Goal: Information Seeking & Learning: Learn about a topic

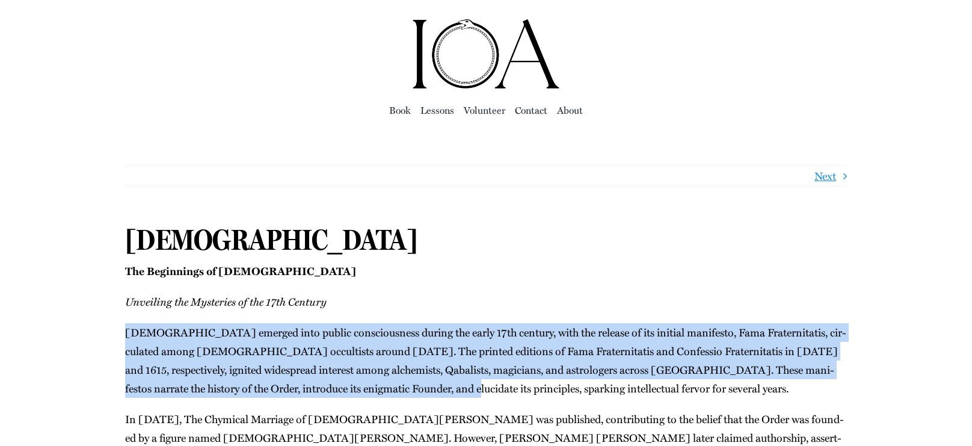
drag, startPoint x: 149, startPoint y: 332, endPoint x: 366, endPoint y: 387, distance: 224.0
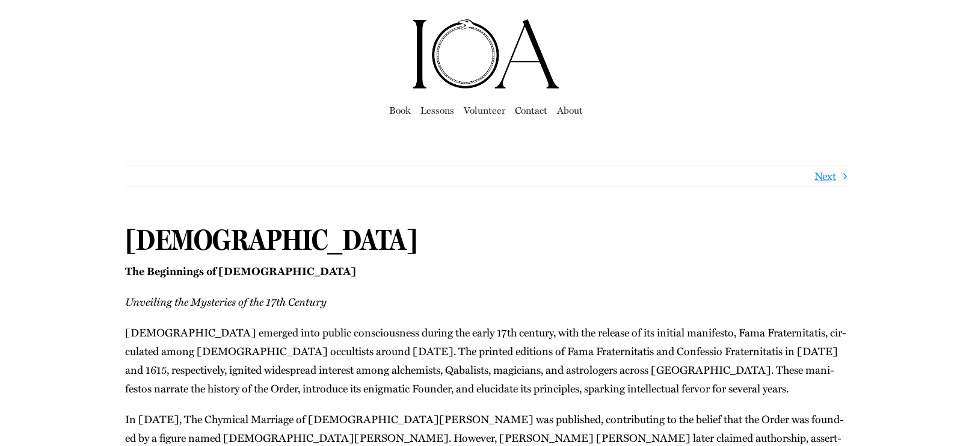
drag, startPoint x: 460, startPoint y: 291, endPoint x: 453, endPoint y: 298, distance: 10.6
drag, startPoint x: 401, startPoint y: 334, endPoint x: 519, endPoint y: 353, distance: 120.0
click at [519, 353] on p "[DEMOGRAPHIC_DATA] emerged into pub­lic con­scious­ness dur­ing the ear­ly 17th…" at bounding box center [486, 360] width 722 height 75
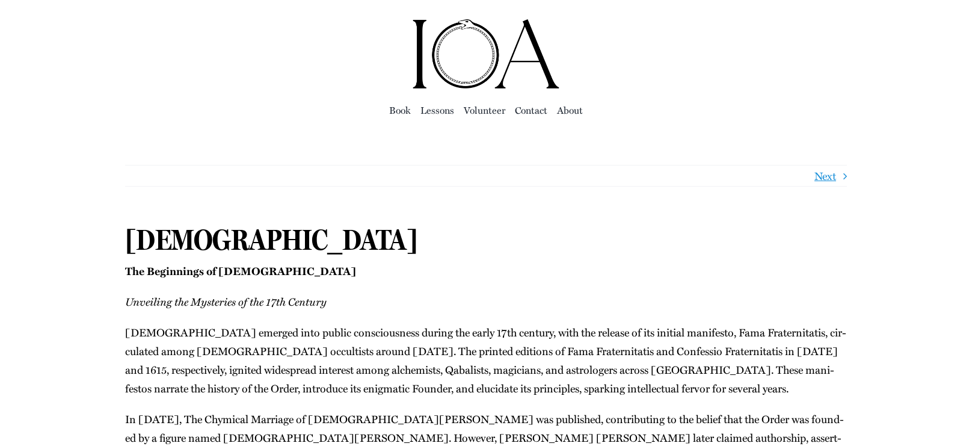
click at [454, 52] on img "ioa-logo" at bounding box center [486, 54] width 150 height 72
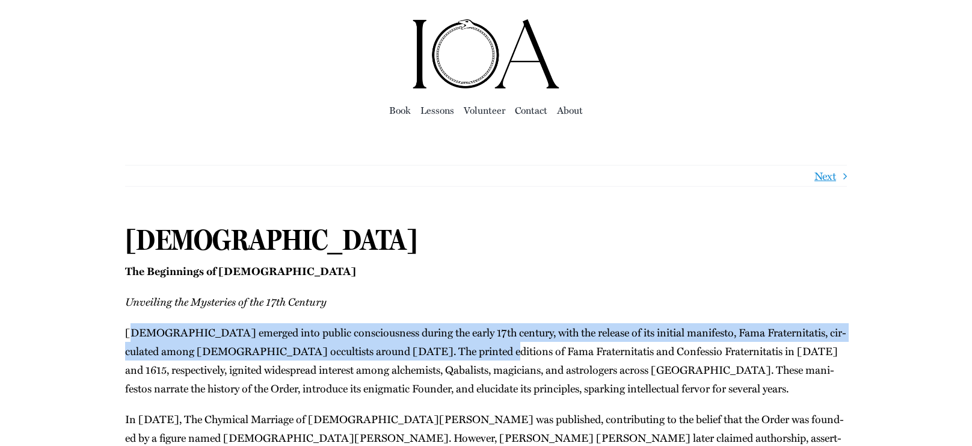
drag, startPoint x: 133, startPoint y: 333, endPoint x: 433, endPoint y: 344, distance: 300.4
click at [433, 344] on p "[DEMOGRAPHIC_DATA] emerged into pub­lic con­scious­ness dur­ing the ear­ly 17th…" at bounding box center [486, 360] width 722 height 75
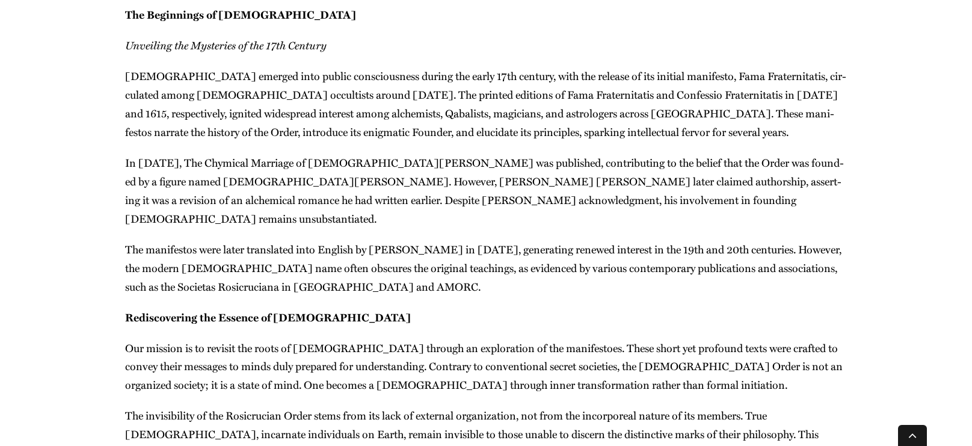
scroll to position [416, 0]
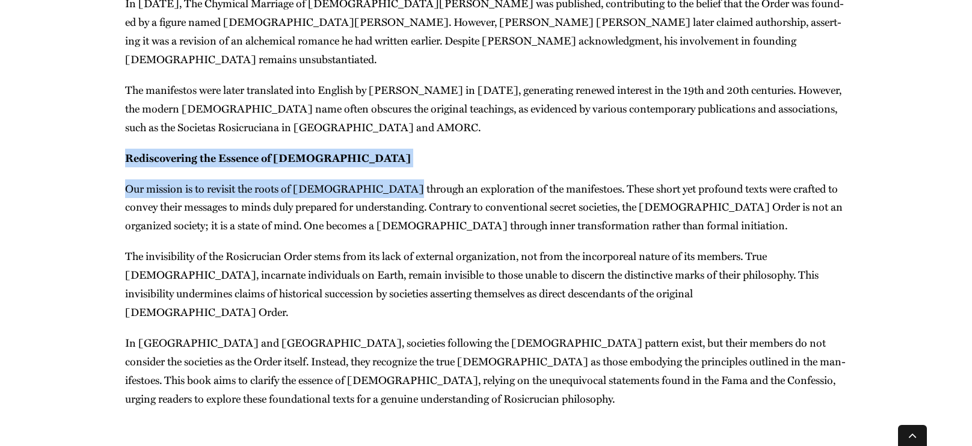
click at [374, 153] on main "Next [DEMOGRAPHIC_DATA] The Begin­nings of [DEMOGRAPHIC_DATA] Unveil­ing the My…" at bounding box center [486, 84] width 972 height 743
click at [387, 149] on p "Redis­cov­er­ing the Essence of [DEMOGRAPHIC_DATA]" at bounding box center [486, 158] width 722 height 19
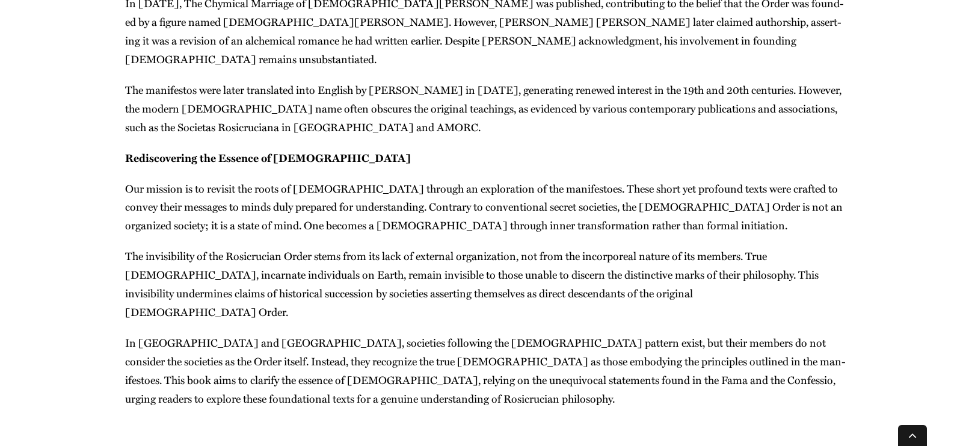
click at [388, 150] on div "The Begin­nings of [DEMOGRAPHIC_DATA] Unveil­ing the Mys­ter­ies of the 17th Ce…" at bounding box center [486, 127] width 722 height 562
drag, startPoint x: 435, startPoint y: 159, endPoint x: 585, endPoint y: 152, distance: 150.6
click at [555, 179] on p "Our mis­sion is to revis­it the roots of [DEMOGRAPHIC_DATA] through an explo­ra…" at bounding box center [486, 207] width 722 height 56
click at [587, 149] on p "Redis­cov­er­ing the Essence of [DEMOGRAPHIC_DATA]" at bounding box center [486, 158] width 722 height 19
